Goal: Information Seeking & Learning: Learn about a topic

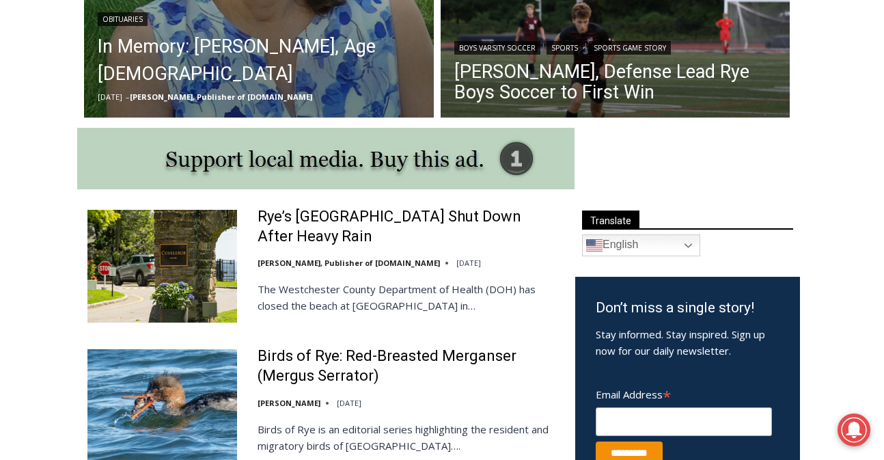
scroll to position [622, 0]
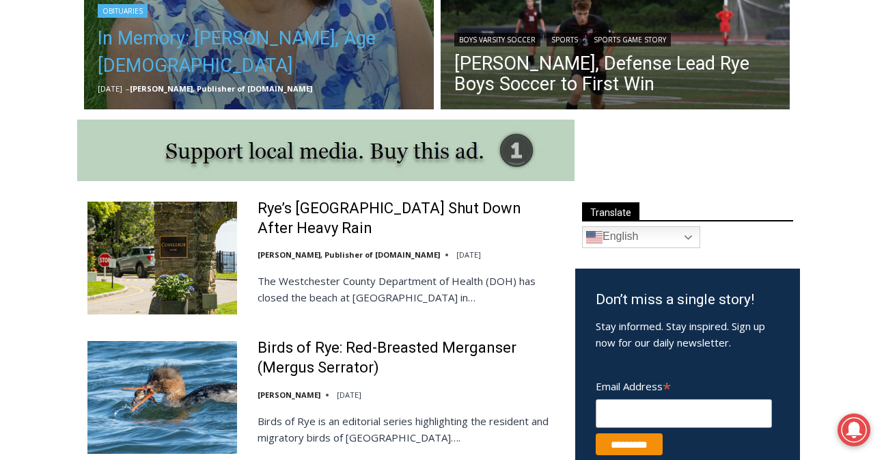
click at [137, 70] on link "In Memory: [PERSON_NAME], Age [DEMOGRAPHIC_DATA]" at bounding box center [259, 52] width 322 height 55
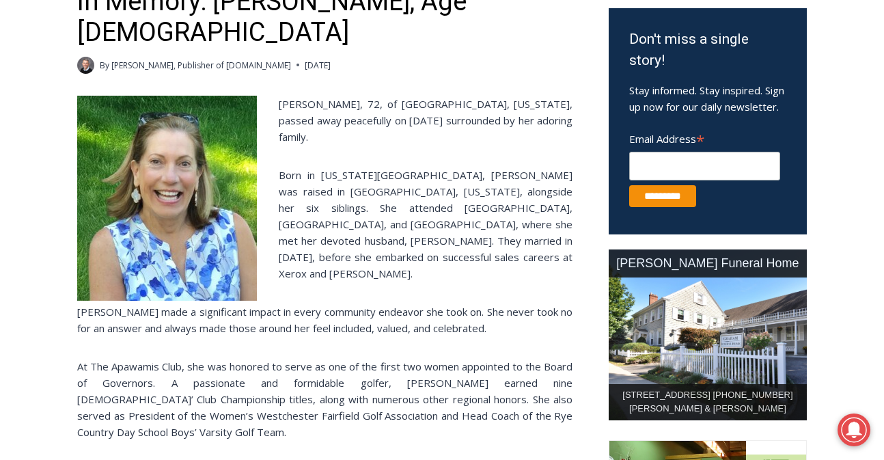
click at [288, 197] on p "Born in New York City, Maryanne was raised in Rye, New York, alongside her six …" at bounding box center [324, 224] width 495 height 115
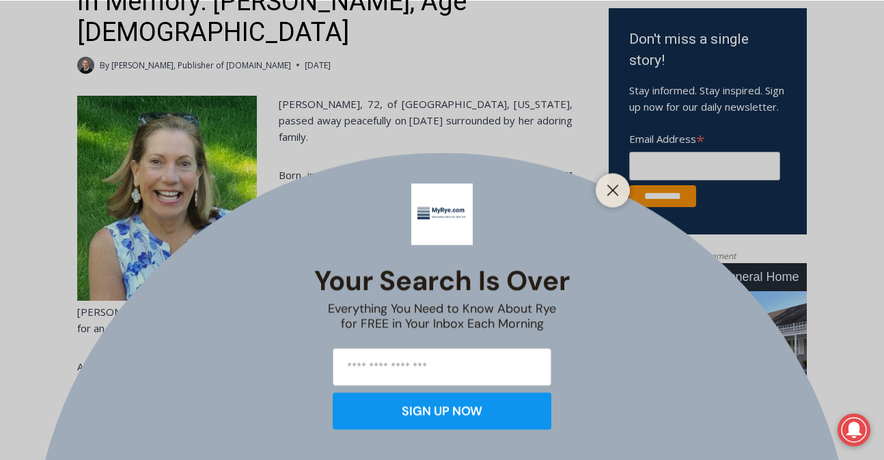
click at [603, 193] on button "Close" at bounding box center [612, 189] width 19 height 19
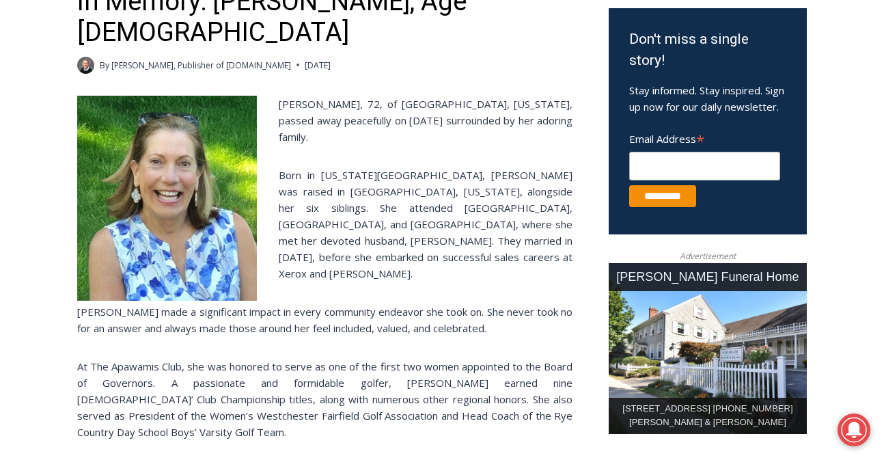
click at [389, 175] on p "Born in New York City, Maryanne was raised in Rye, New York, alongside her six …" at bounding box center [324, 224] width 495 height 115
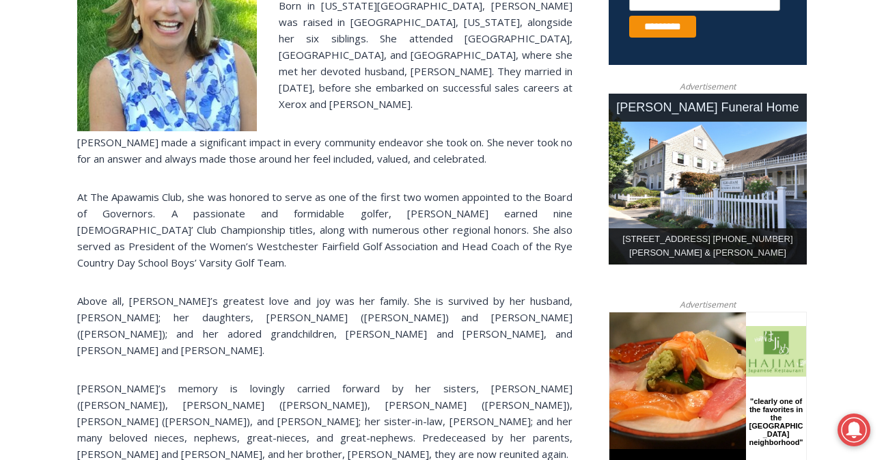
scroll to position [614, 0]
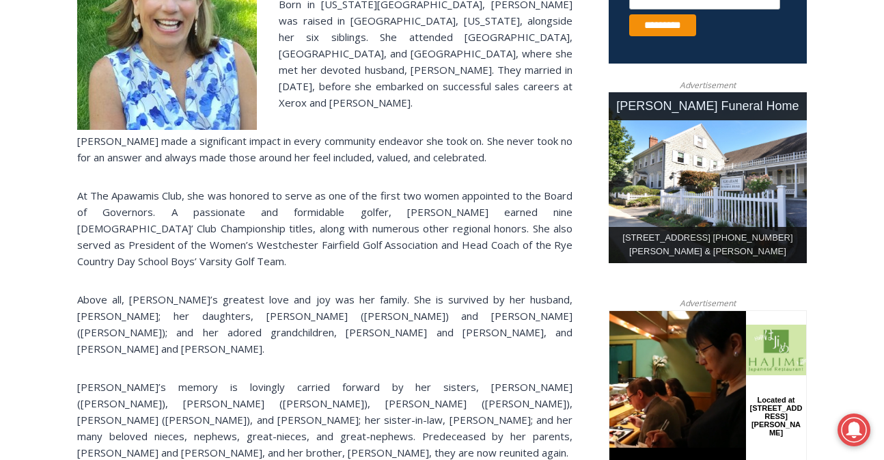
click at [389, 175] on div "Maryanne Bardwil Lynch, 72, of Harrison, New York, passed away peacefully on Se…" at bounding box center [324, 349] width 495 height 848
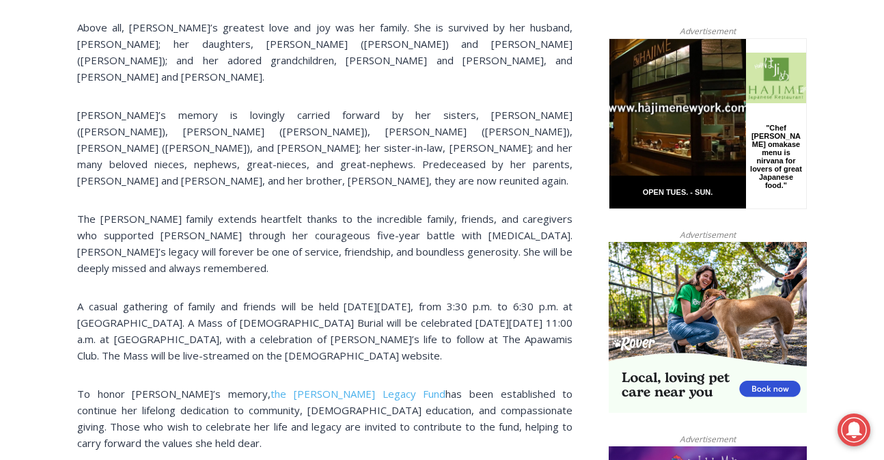
scroll to position [887, 0]
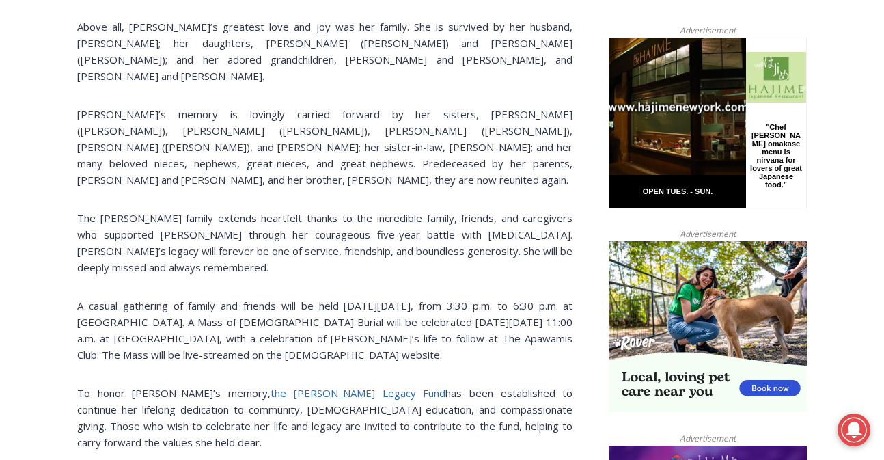
click at [307, 386] on link "the Maryanne Lynch Legacy Fund" at bounding box center [357, 393] width 175 height 14
